Goal: Transaction & Acquisition: Purchase product/service

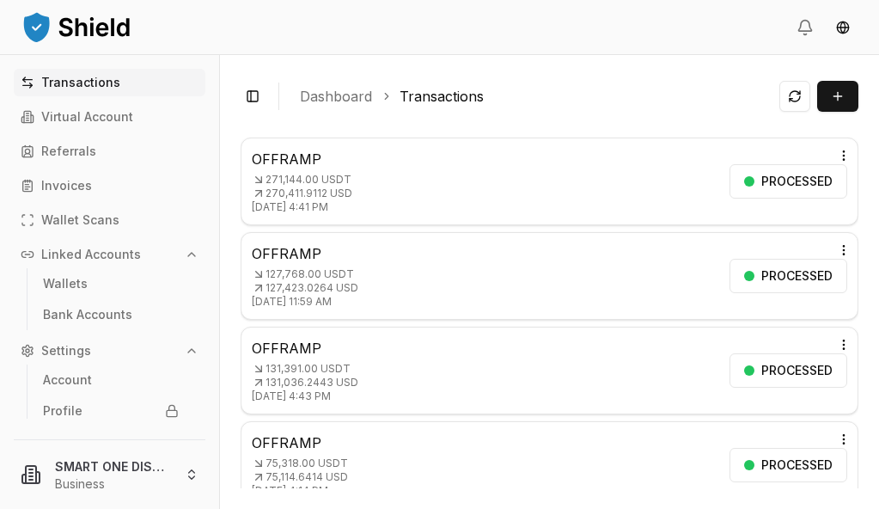
click at [101, 79] on p "Transactions" at bounding box center [80, 82] width 79 height 12
click at [848, 95] on button "Transaction" at bounding box center [837, 96] width 41 height 31
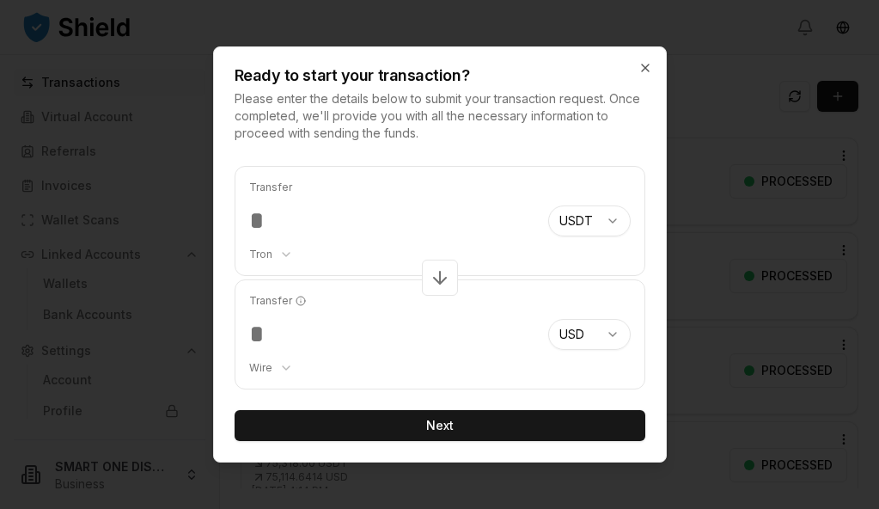
type input "*****"
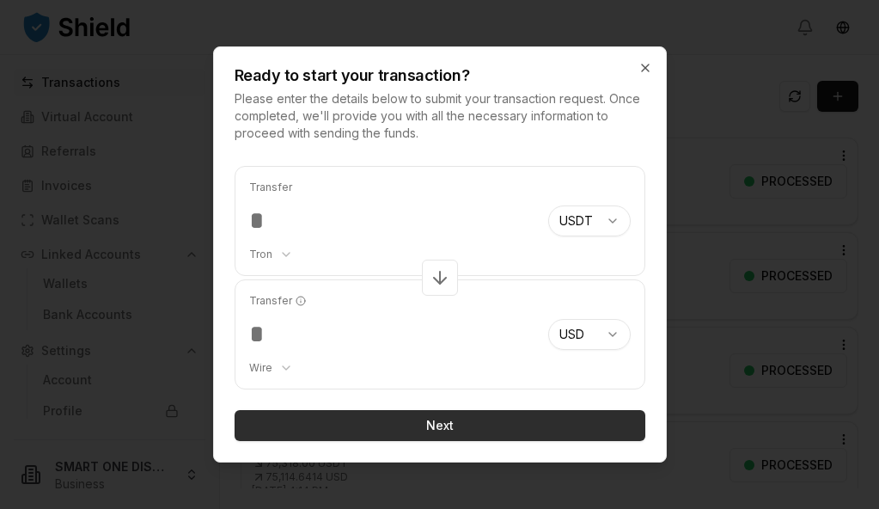
click at [455, 429] on button "Next" at bounding box center [440, 425] width 411 height 31
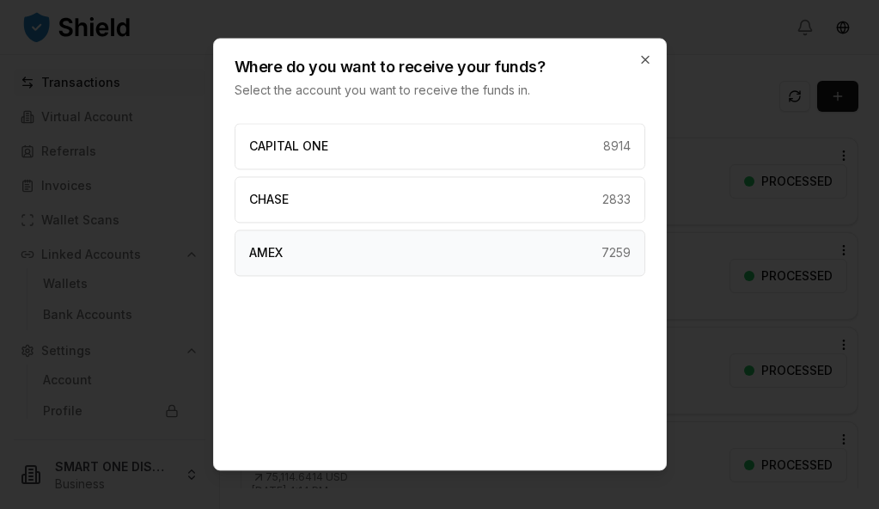
click at [348, 253] on div "AMEX 7259" at bounding box center [440, 252] width 411 height 46
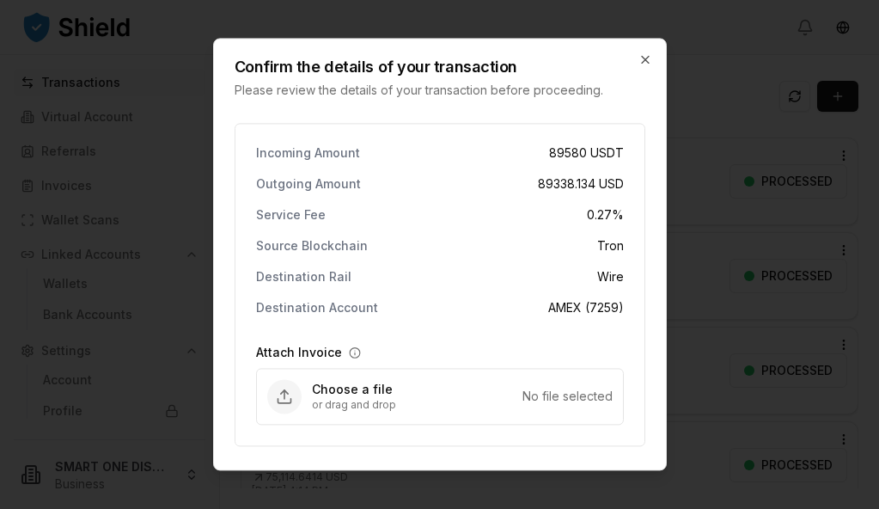
scroll to position [56, 0]
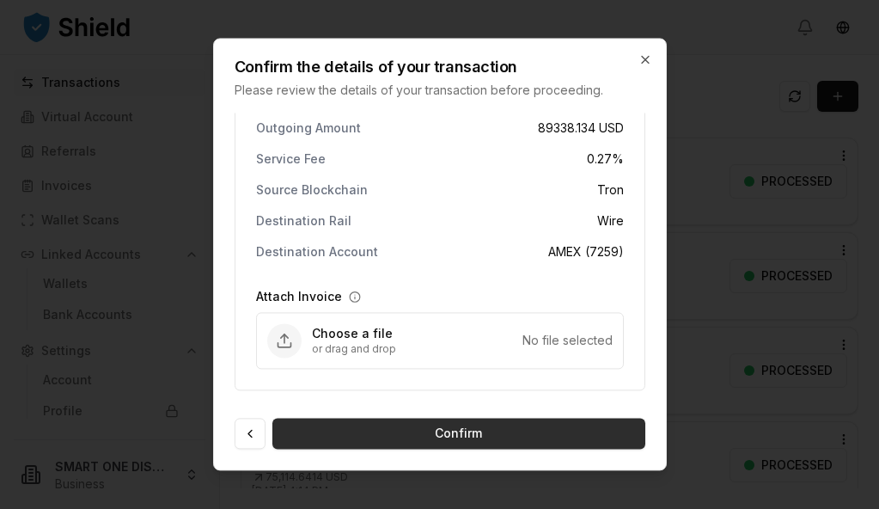
click at [401, 430] on button "Confirm" at bounding box center [458, 433] width 373 height 31
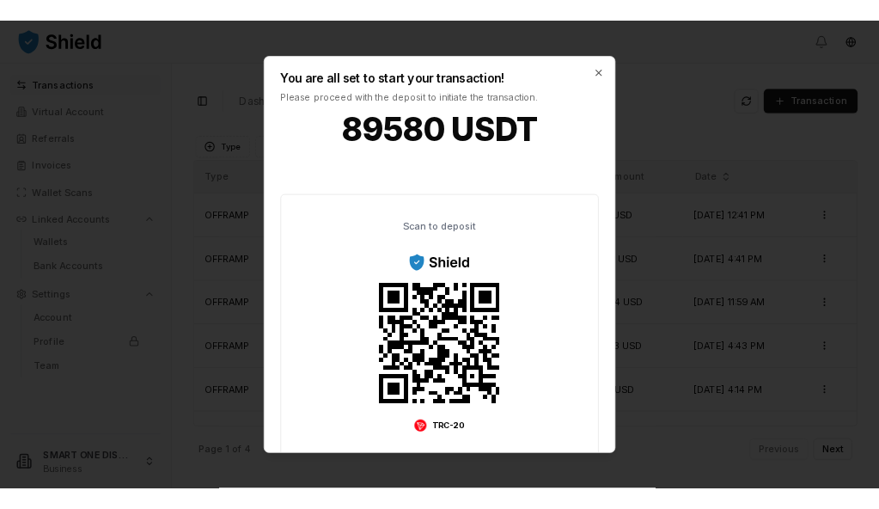
scroll to position [42, 0]
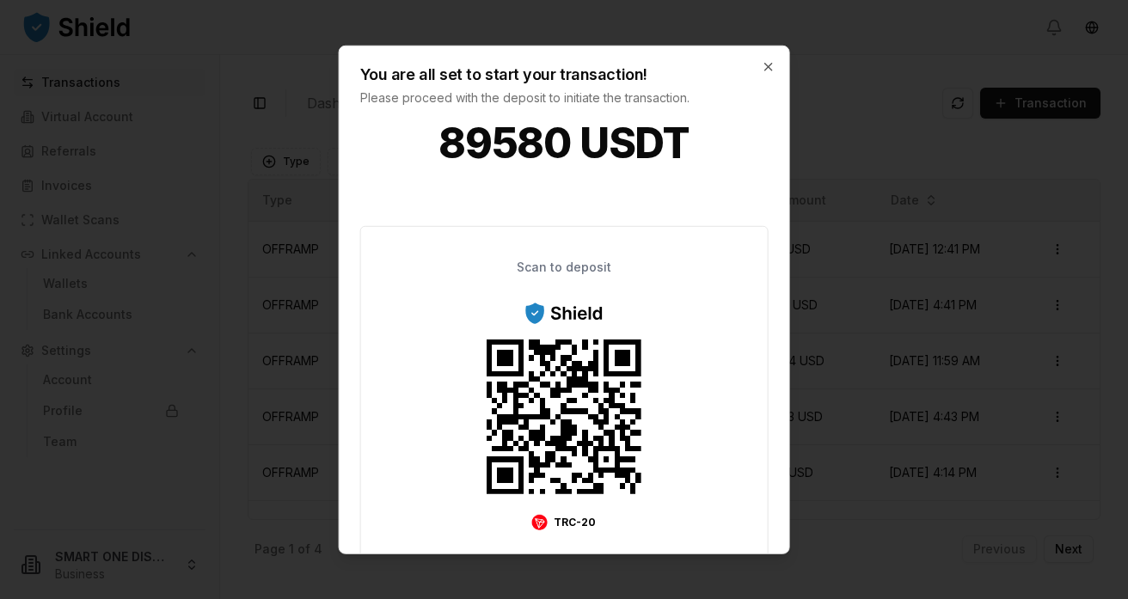
click at [219, 107] on div at bounding box center [564, 299] width 1128 height 599
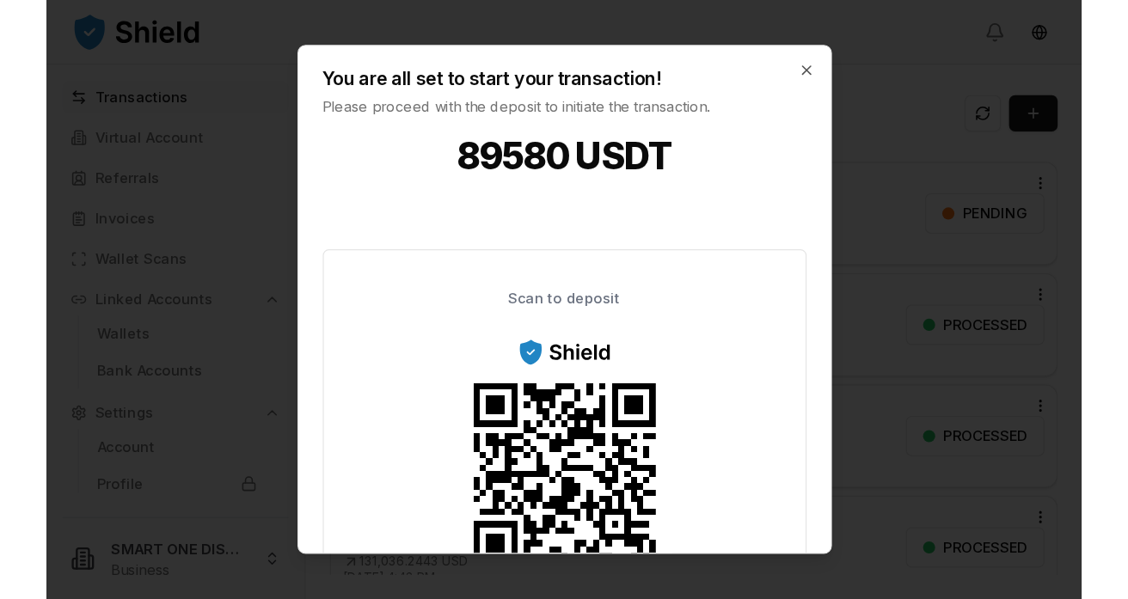
scroll to position [45, 0]
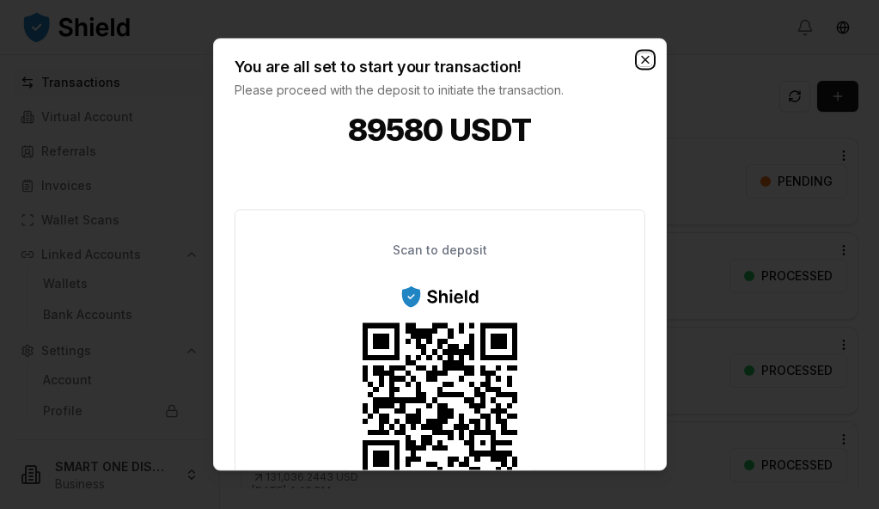
click at [649, 58] on icon "button" at bounding box center [646, 59] width 14 height 14
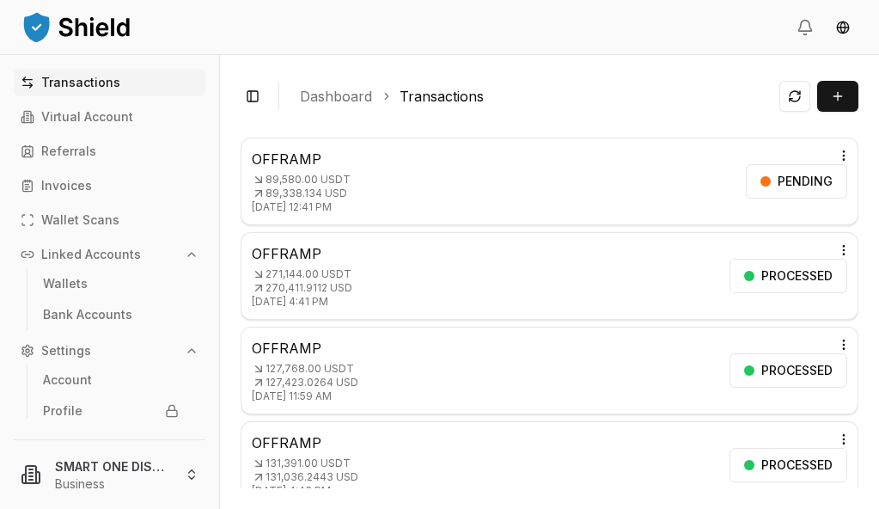
click at [351, 195] on p "89,338.134 USD" at bounding box center [301, 194] width 99 height 14
click at [851, 159] on html "Transactions Virtual Account Referrals Invoices Wallet Scans Linked Accounts Wa…" at bounding box center [439, 254] width 879 height 509
click at [811, 218] on p "View Details" at bounding box center [818, 223] width 64 height 10
